Goal: Task Accomplishment & Management: Use online tool/utility

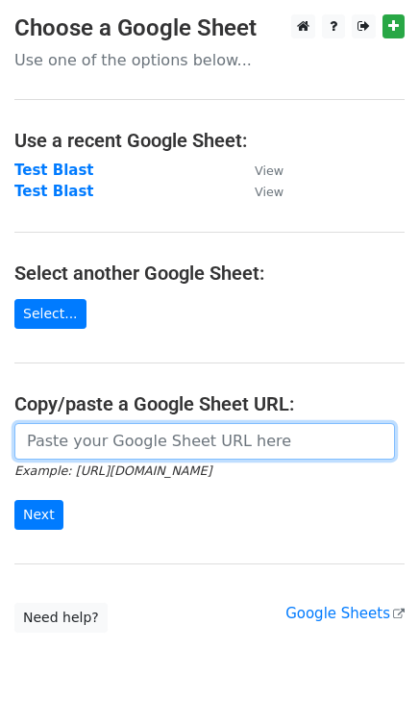
click at [171, 430] on input "url" at bounding box center [204, 441] width 381 height 37
paste input "https://docs.google.com/spreadsheets/d/1nlSwWY0MbTyYFwfb_guuDYc8xq-kS9Z5hJgqSJq…"
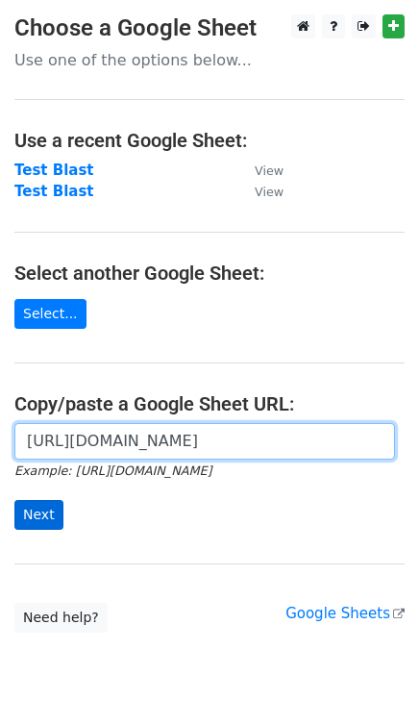
scroll to position [0, 557]
type input "https://docs.google.com/spreadsheets/d/1nlSwWY0MbTyYFwfb_guuDYc8xq-kS9Z5hJgqSJq…"
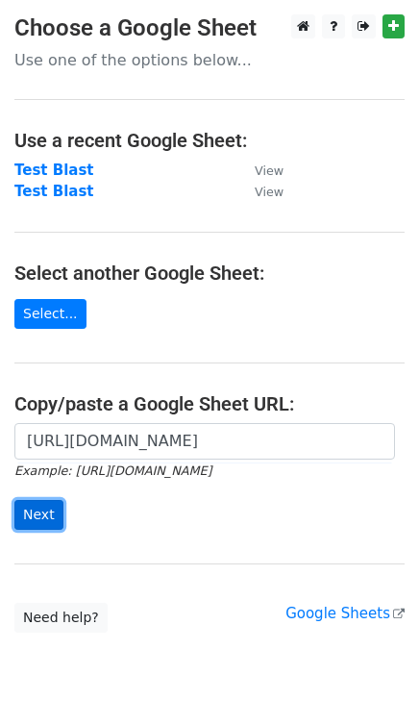
click at [34, 511] on input "Next" at bounding box center [38, 515] width 49 height 30
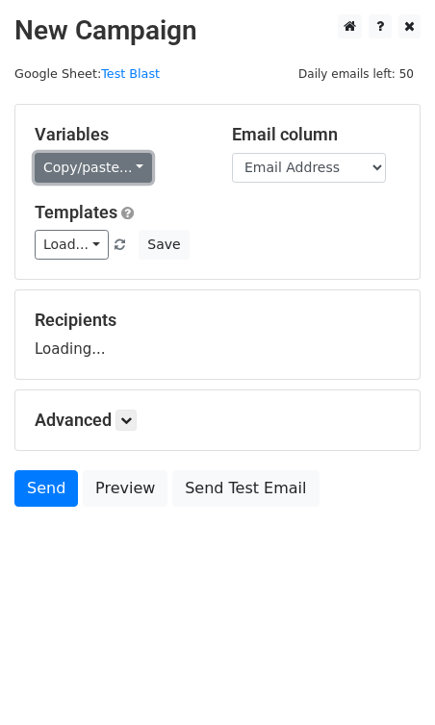
click at [105, 165] on link "Copy/paste..." at bounding box center [93, 168] width 117 height 30
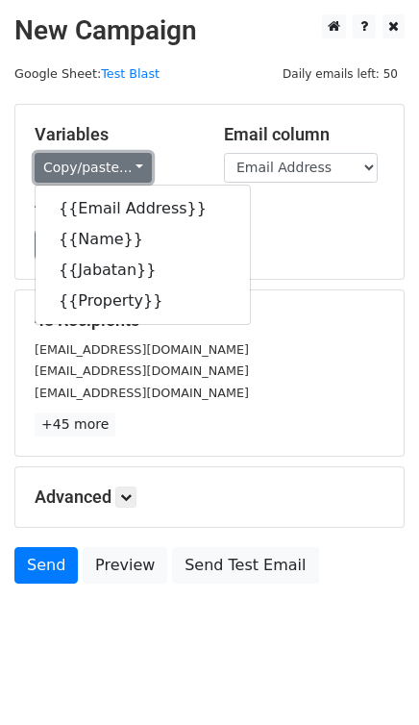
click at [106, 167] on link "Copy/paste..." at bounding box center [93, 168] width 117 height 30
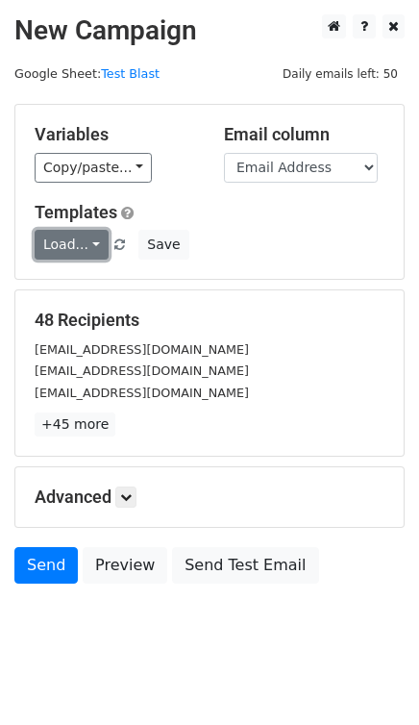
click at [88, 237] on link "Load..." at bounding box center [72, 245] width 74 height 30
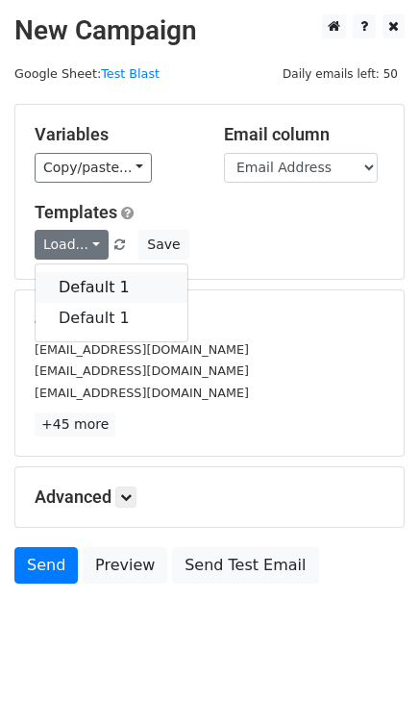
click at [79, 290] on link "Default 1" at bounding box center [112, 287] width 152 height 31
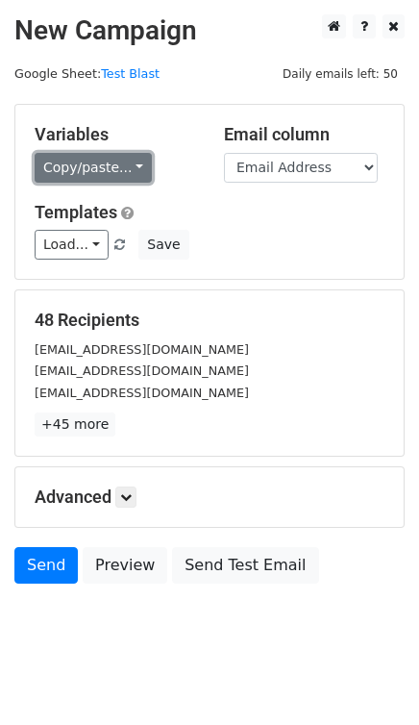
click at [87, 164] on link "Copy/paste..." at bounding box center [93, 168] width 117 height 30
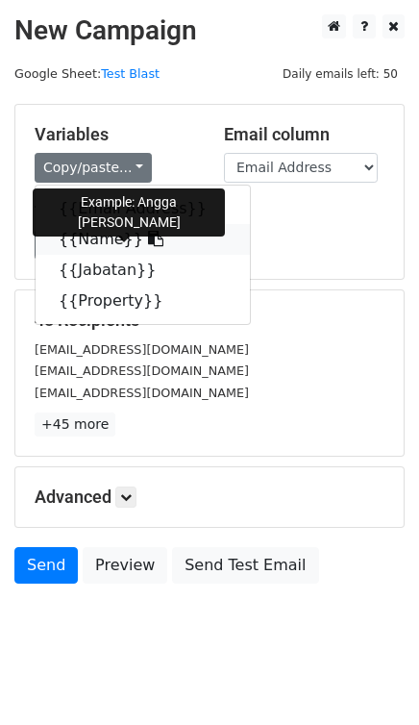
click at [85, 237] on link "{{Name}}" at bounding box center [143, 239] width 214 height 31
